Goal: Task Accomplishment & Management: Manage account settings

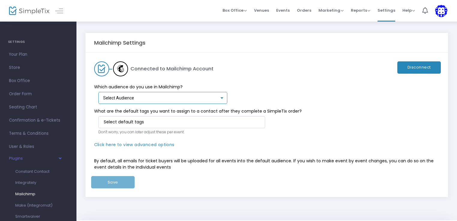
click at [220, 98] on div at bounding box center [221, 97] width 3 height 1
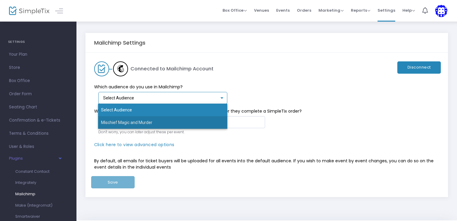
click at [214, 120] on span "Mischief Magic and Murder" at bounding box center [162, 122] width 123 height 13
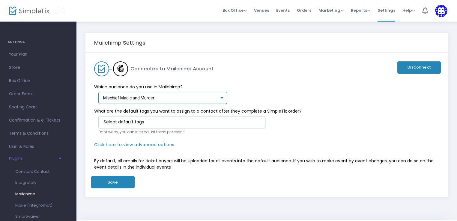
click at [214, 120] on input "NO DATA FOUND" at bounding box center [183, 122] width 158 height 6
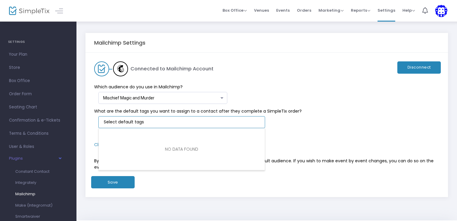
click at [214, 120] on input "NO DATA FOUND" at bounding box center [183, 122] width 158 height 6
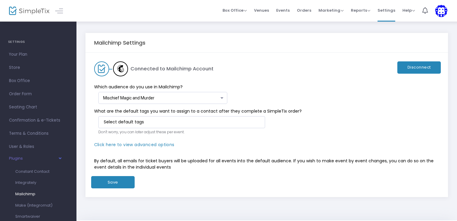
click at [294, 121] on div "What are the default tags you want to assign to a contact after they complete a…" at bounding box center [263, 123] width 351 height 38
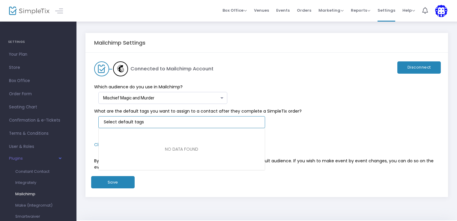
click at [119, 124] on input "NO DATA FOUND" at bounding box center [183, 122] width 158 height 6
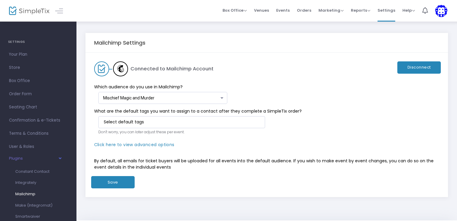
click at [305, 127] on div "What are the default tags you want to assign to a contact after they complete a…" at bounding box center [263, 123] width 351 height 38
click at [113, 180] on button "Save" at bounding box center [112, 182] width 43 height 12
click at [111, 180] on button "Save" at bounding box center [112, 182] width 43 height 12
